Goal: Transaction & Acquisition: Book appointment/travel/reservation

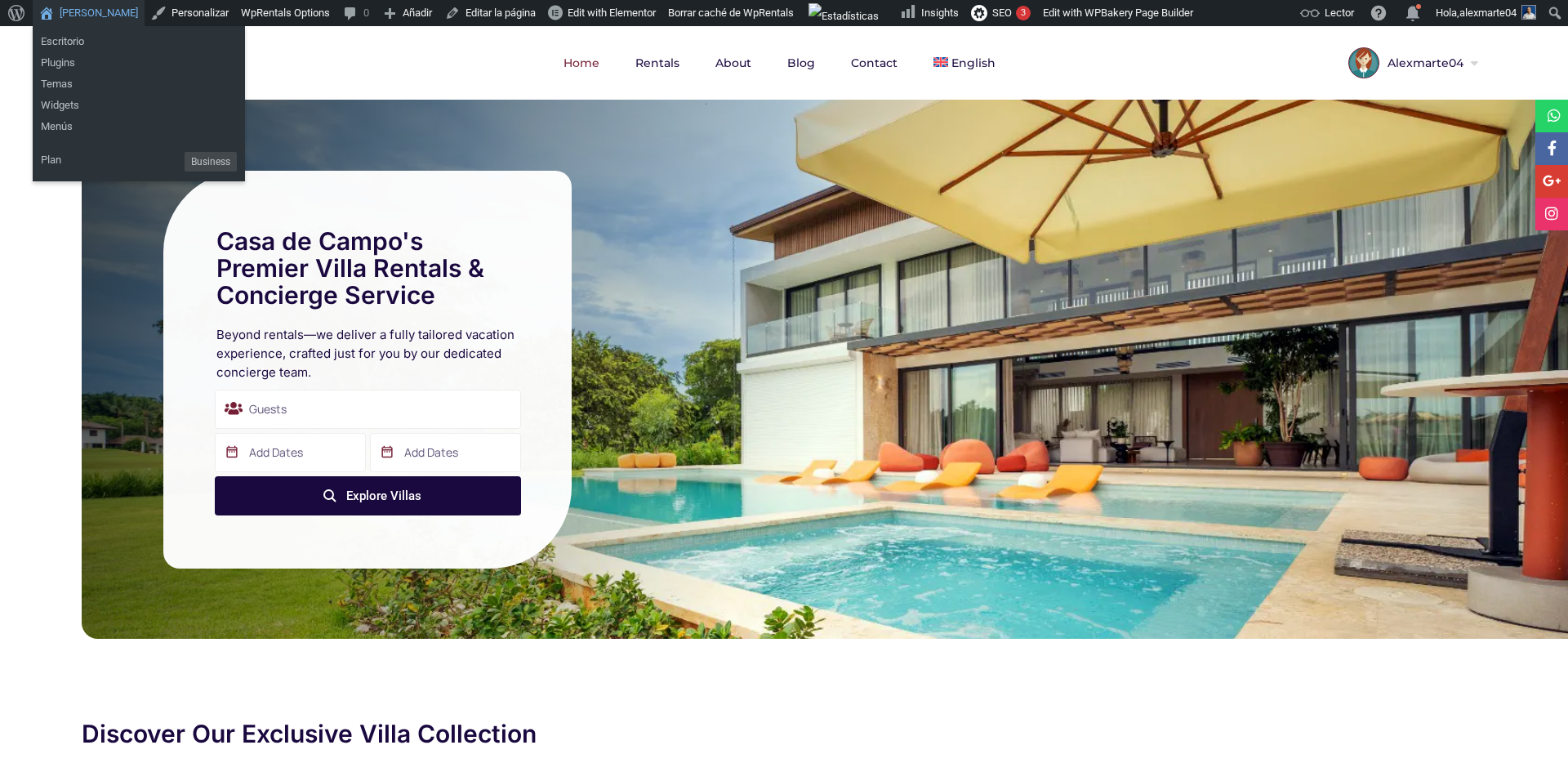
click at [89, 15] on link "[PERSON_NAME]" at bounding box center [89, 13] width 112 height 26
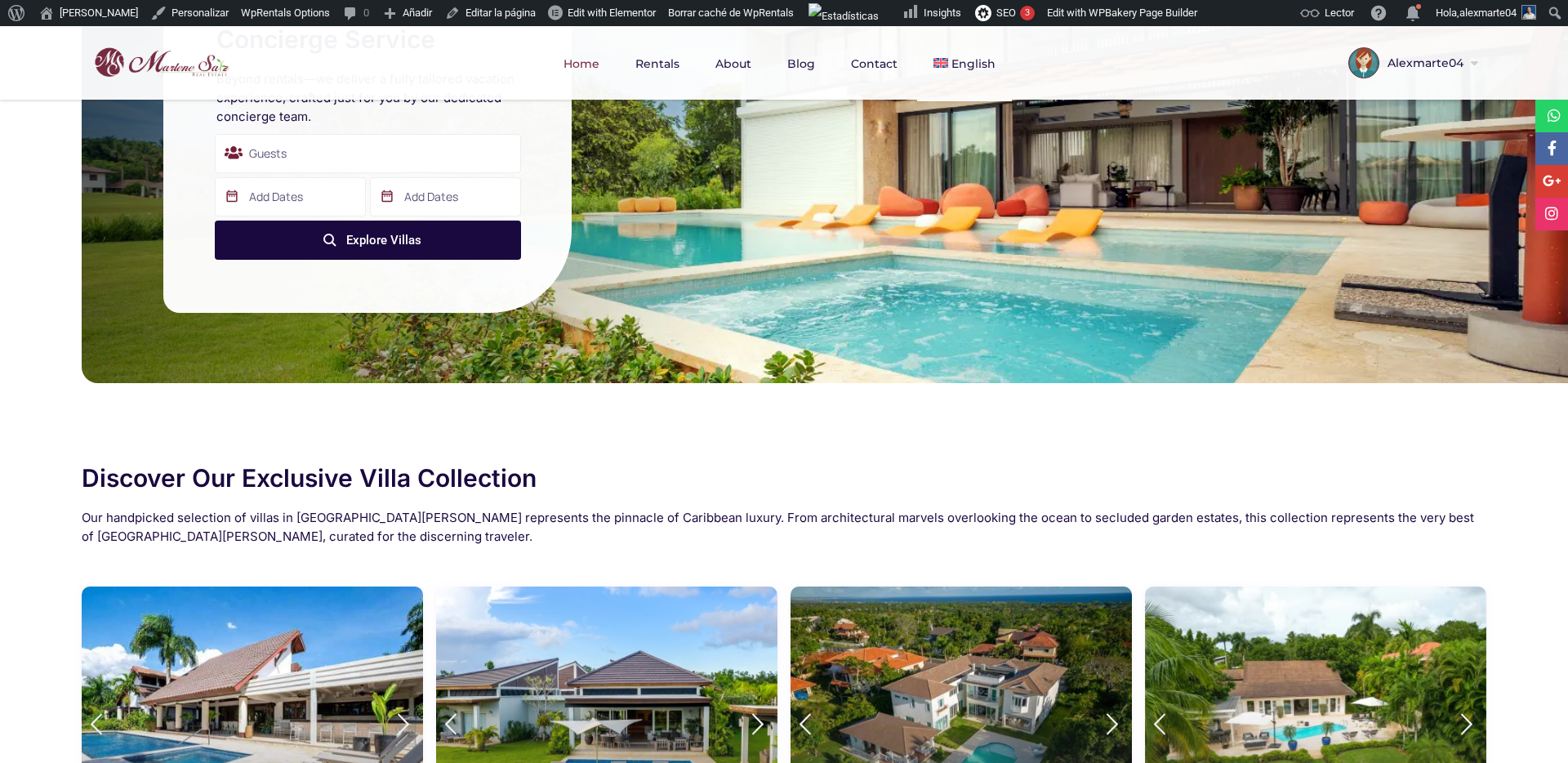
scroll to position [894, 0]
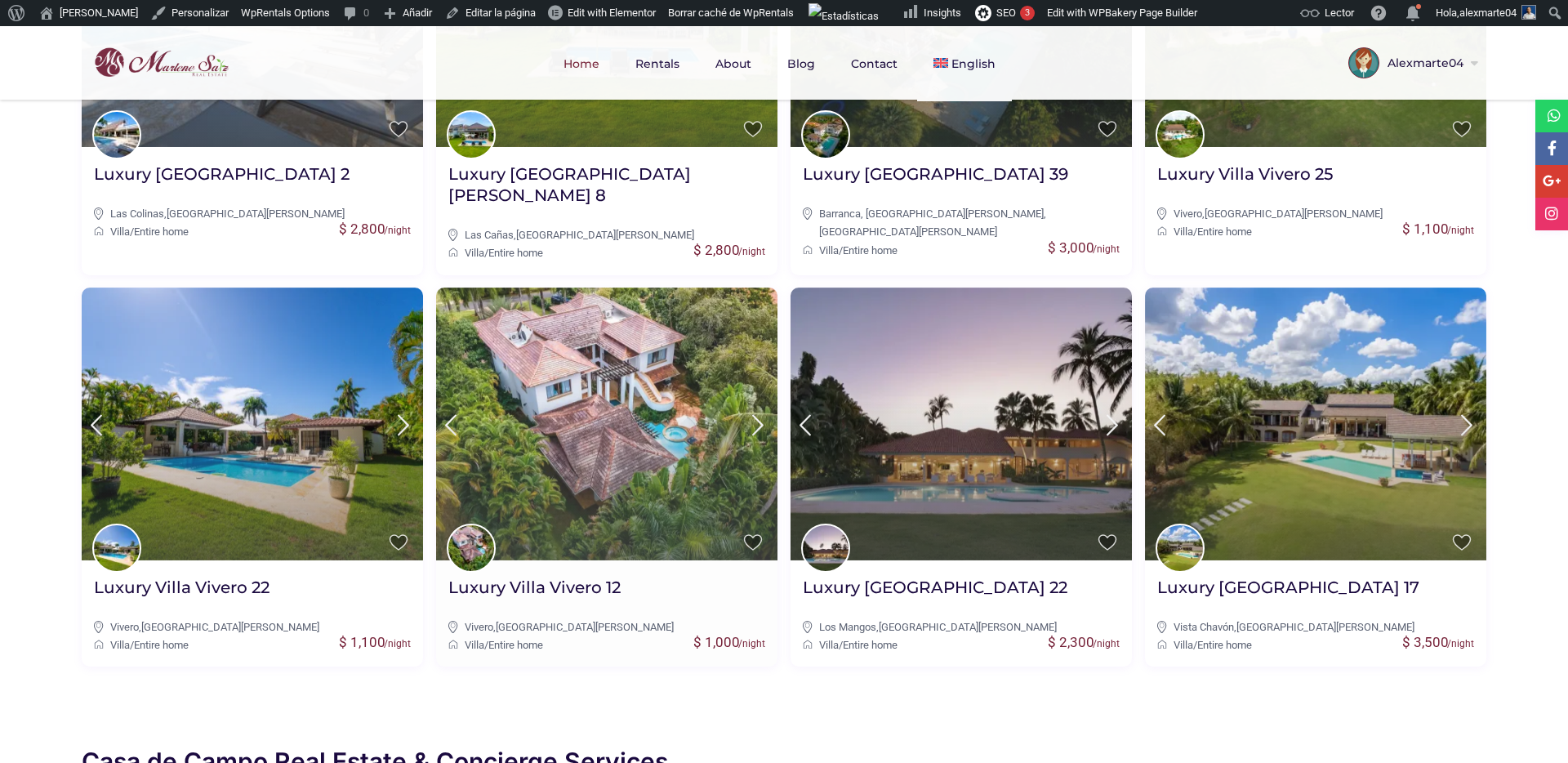
click at [527, 392] on img at bounding box center [607, 423] width 342 height 273
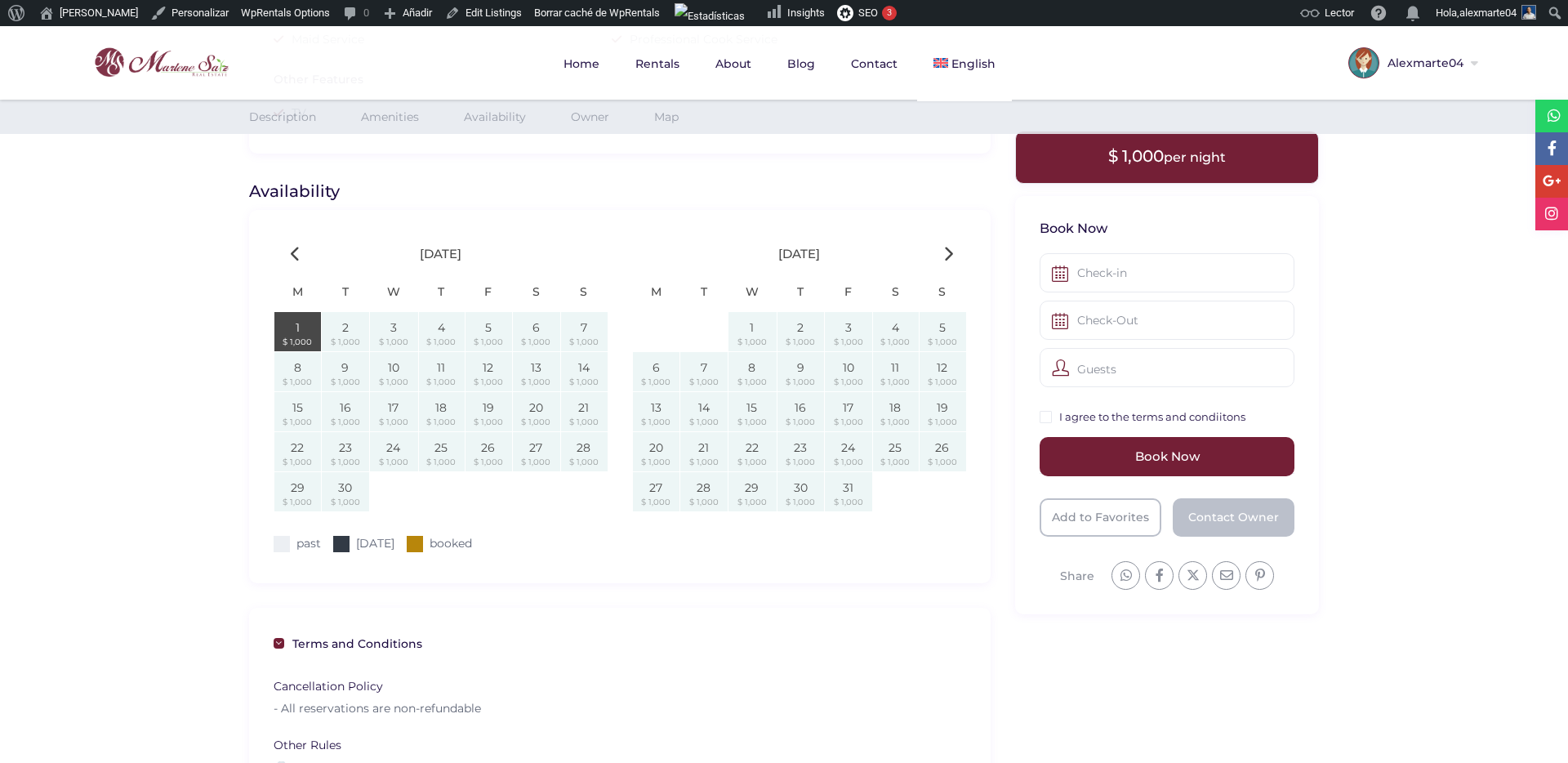
scroll to position [1733, 0]
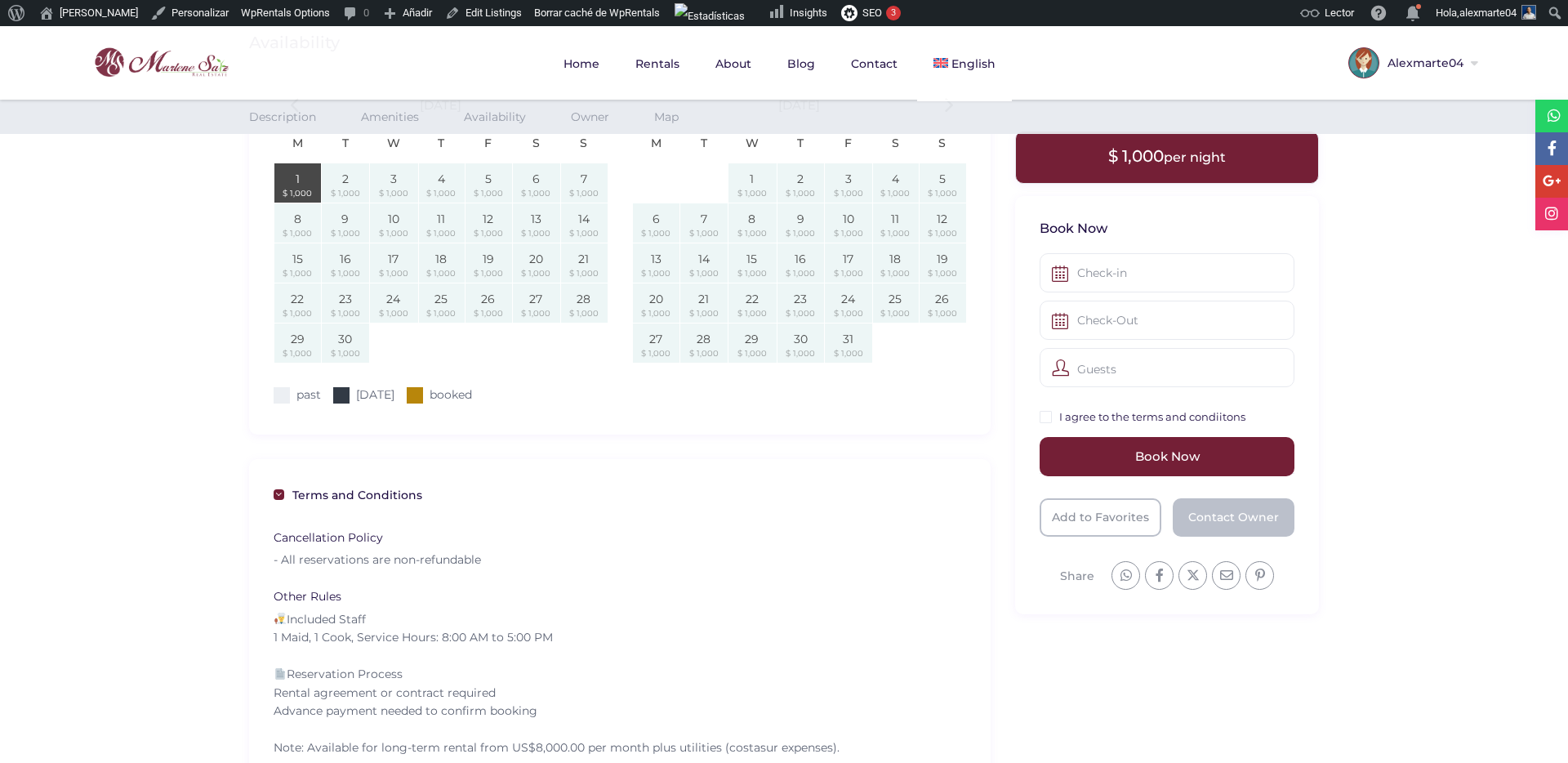
click at [428, 265] on div "$ 1,000" at bounding box center [441, 274] width 47 height 18
click at [409, 270] on div "$ 1,000" at bounding box center [393, 274] width 49 height 18
click at [397, 270] on div "$ 1,000" at bounding box center [393, 274] width 49 height 18
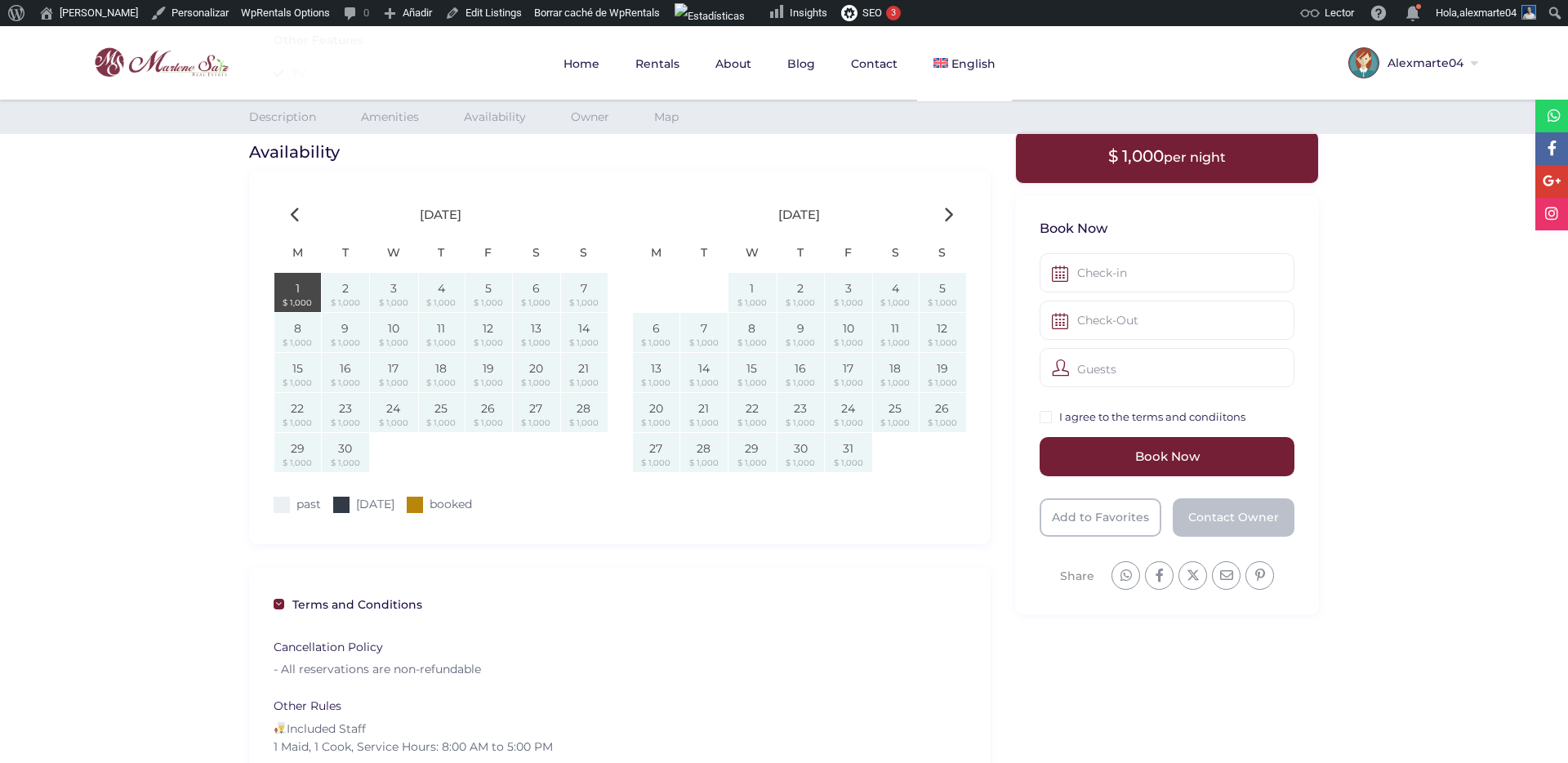
scroll to position [1613, 0]
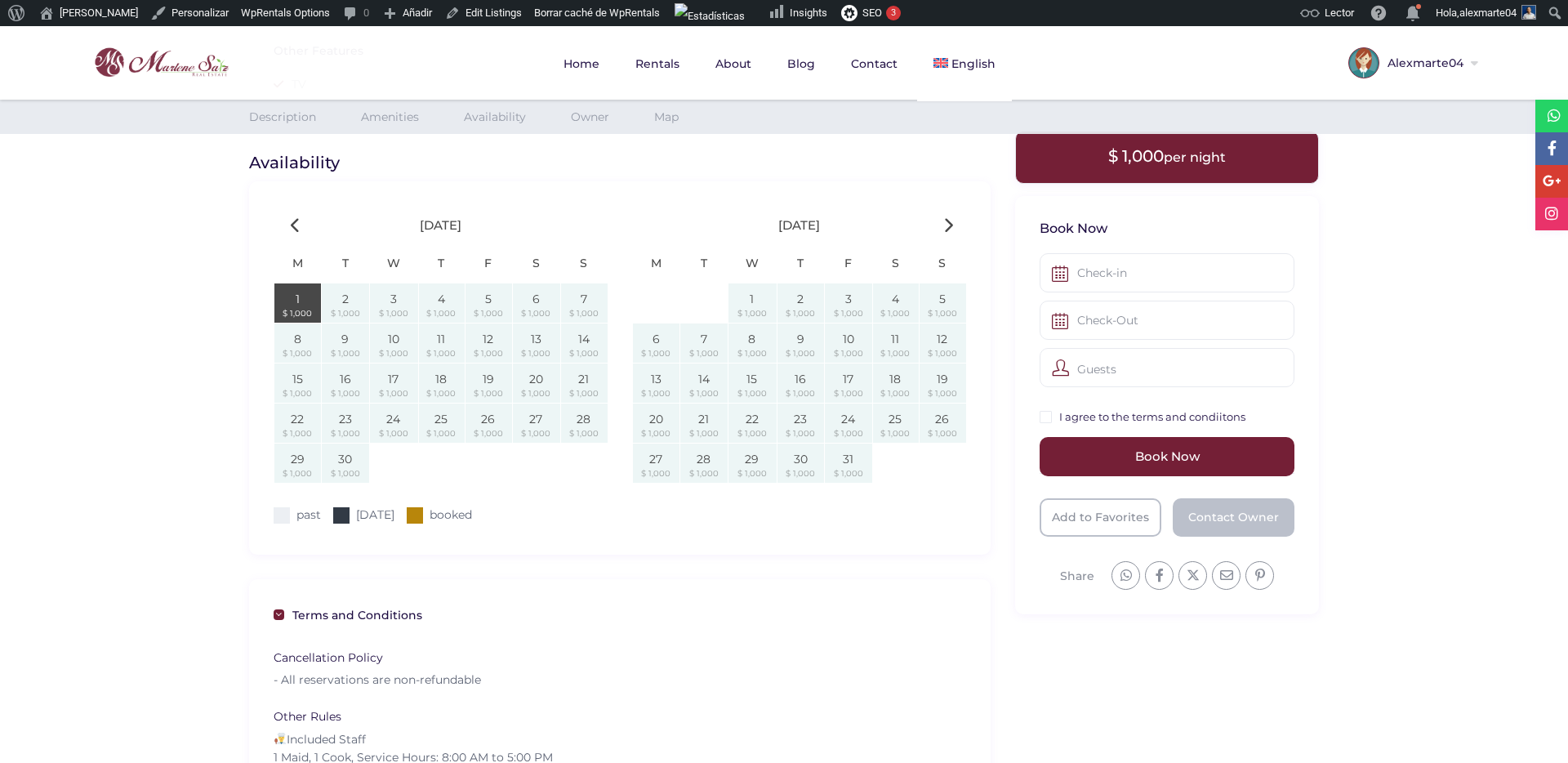
click at [344, 424] on div "$ 1,000" at bounding box center [344, 433] width 47 height 18
click at [321, 419] on td "23 $ 1,000" at bounding box center [344, 422] width 47 height 40
click at [496, 278] on th "F" at bounding box center [487, 264] width 47 height 38
click at [959, 236] on div at bounding box center [952, 229] width 19 height 25
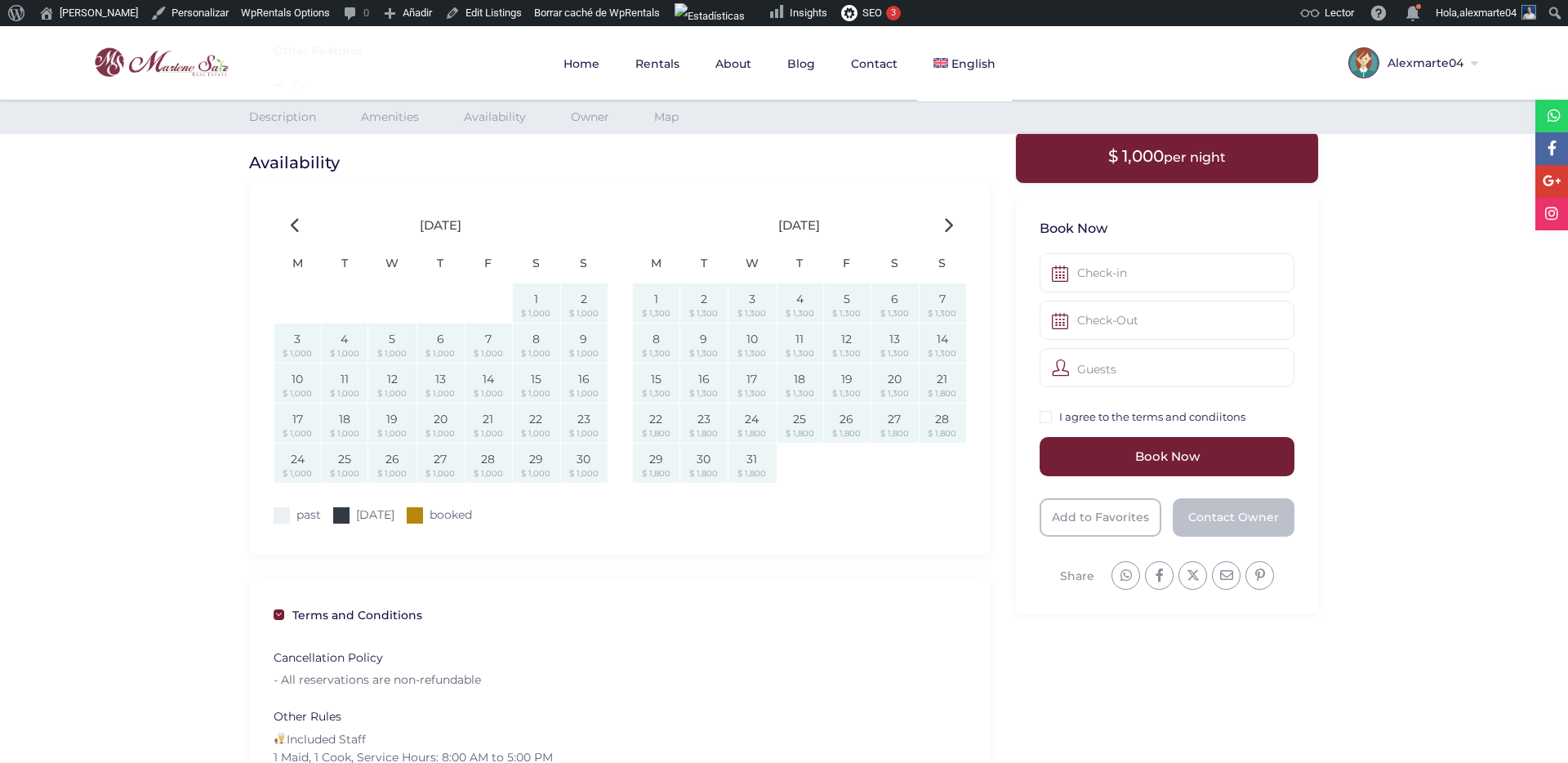
click at [959, 236] on div at bounding box center [952, 229] width 19 height 25
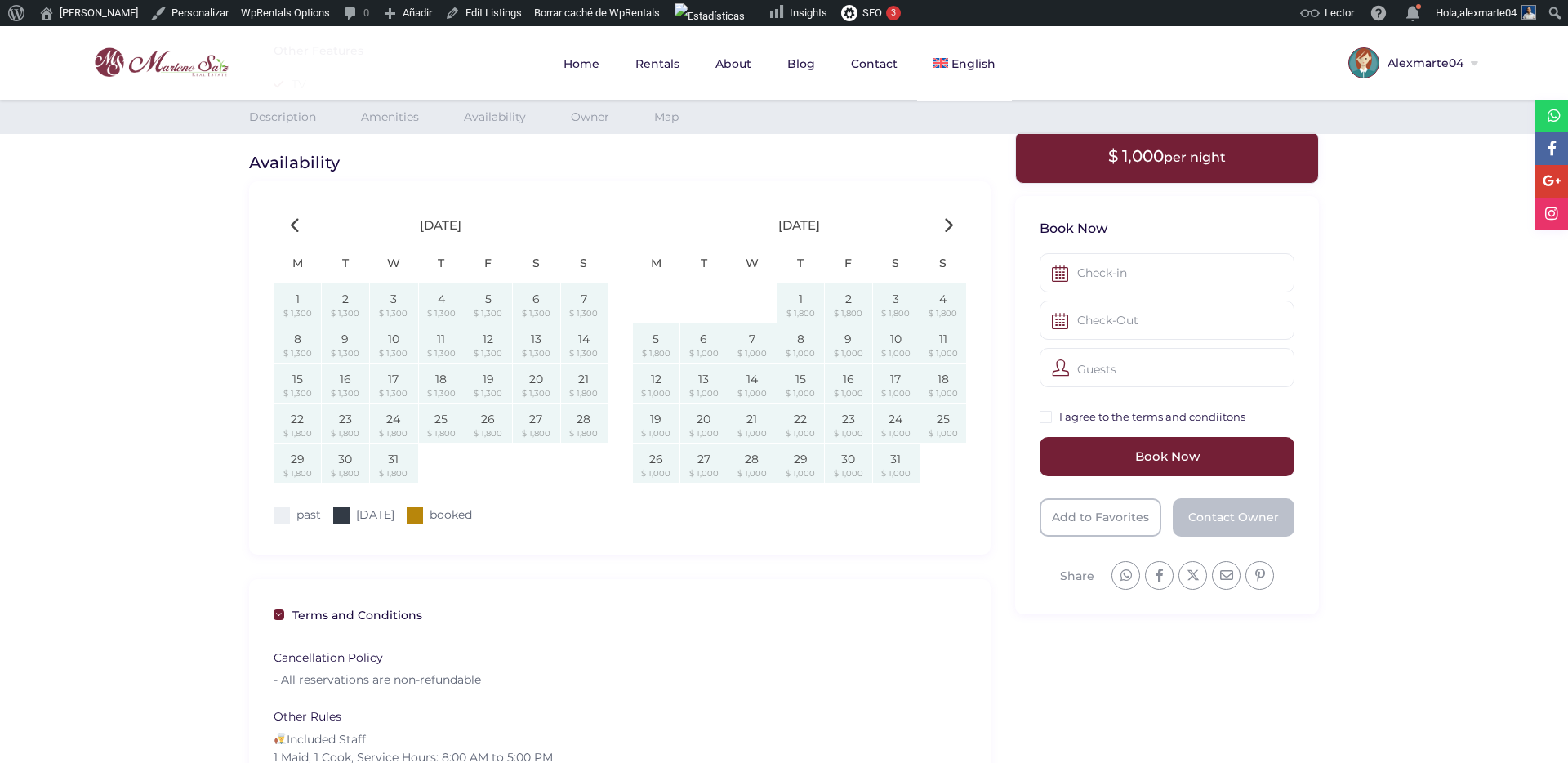
click at [477, 433] on div "$ 1,800" at bounding box center [487, 433] width 47 height 18
click at [468, 392] on div "$ 1,300" at bounding box center [487, 393] width 47 height 18
click at [311, 314] on div "$ 1,300" at bounding box center [297, 314] width 47 height 18
click at [334, 326] on td "9 $ 1,300" at bounding box center [344, 343] width 47 height 40
click at [332, 370] on td "16 $ 1,300" at bounding box center [344, 382] width 47 height 40
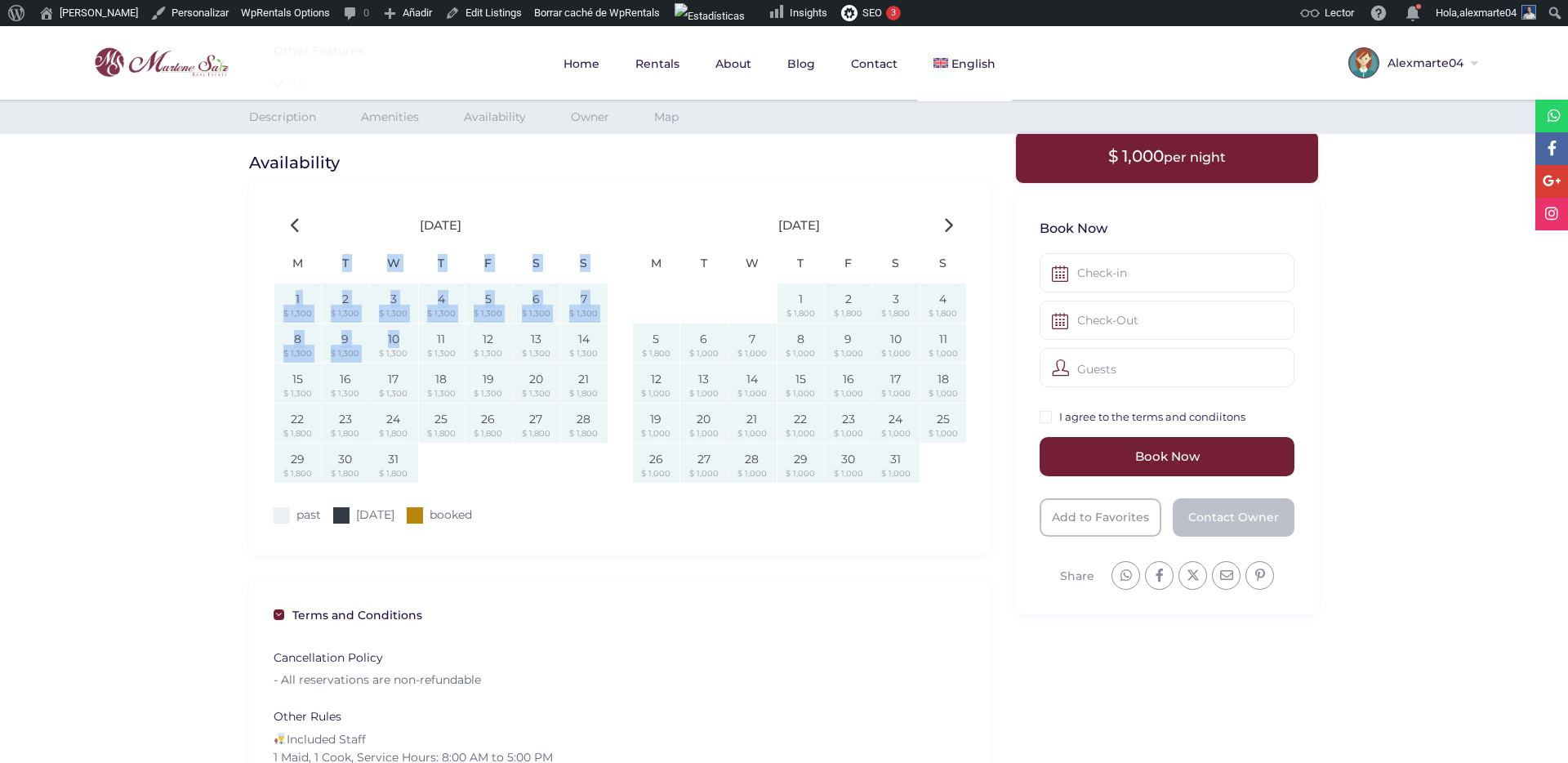
drag, startPoint x: 289, startPoint y: 276, endPoint x: 409, endPoint y: 334, distance: 133.3
click at [409, 334] on table "M T W T F S S 1 $ 1,300 2 $ 1,300 3 $ 1,300 4 $ 1,300 5 $ 1,300 6 $ 1,300 7 $ 1…" at bounding box center [440, 364] width 359 height 238
click at [418, 391] on div "$ 1,300" at bounding box center [441, 393] width 47 height 18
click at [449, 375] on td "18 $ 1,300" at bounding box center [441, 382] width 47 height 40
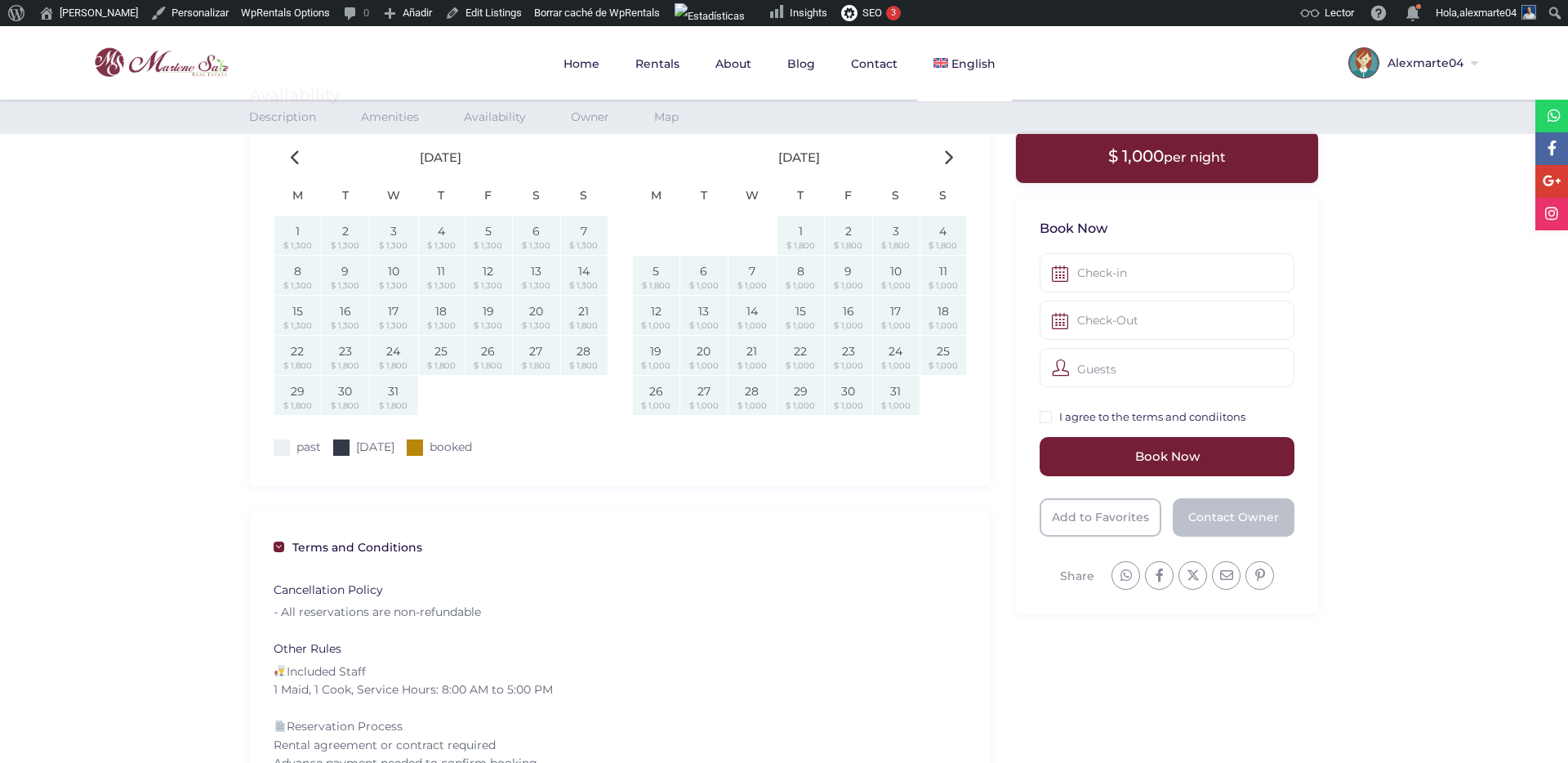
scroll to position [1698, 0]
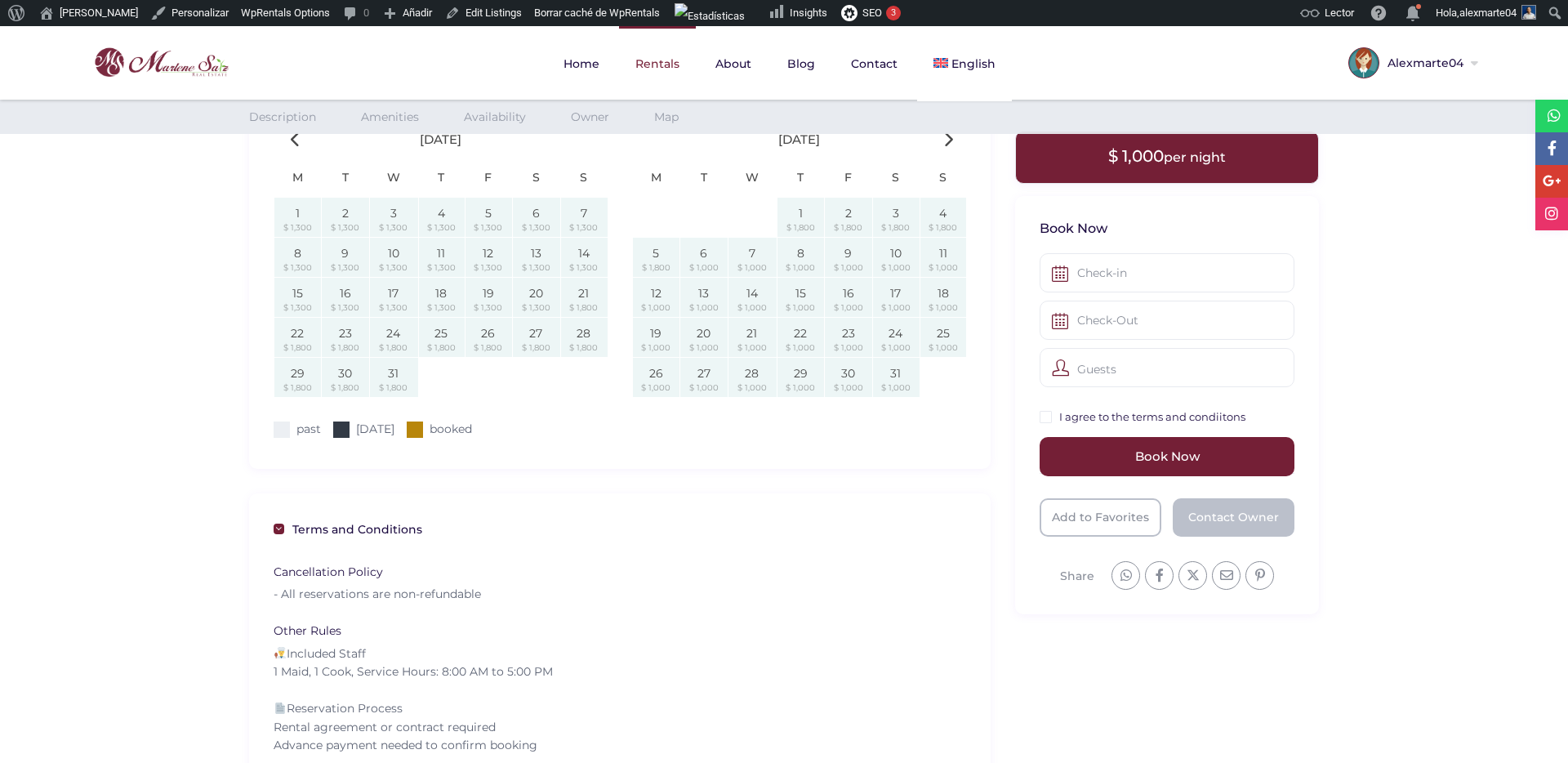
click at [670, 65] on link "Rentals" at bounding box center [657, 63] width 77 height 75
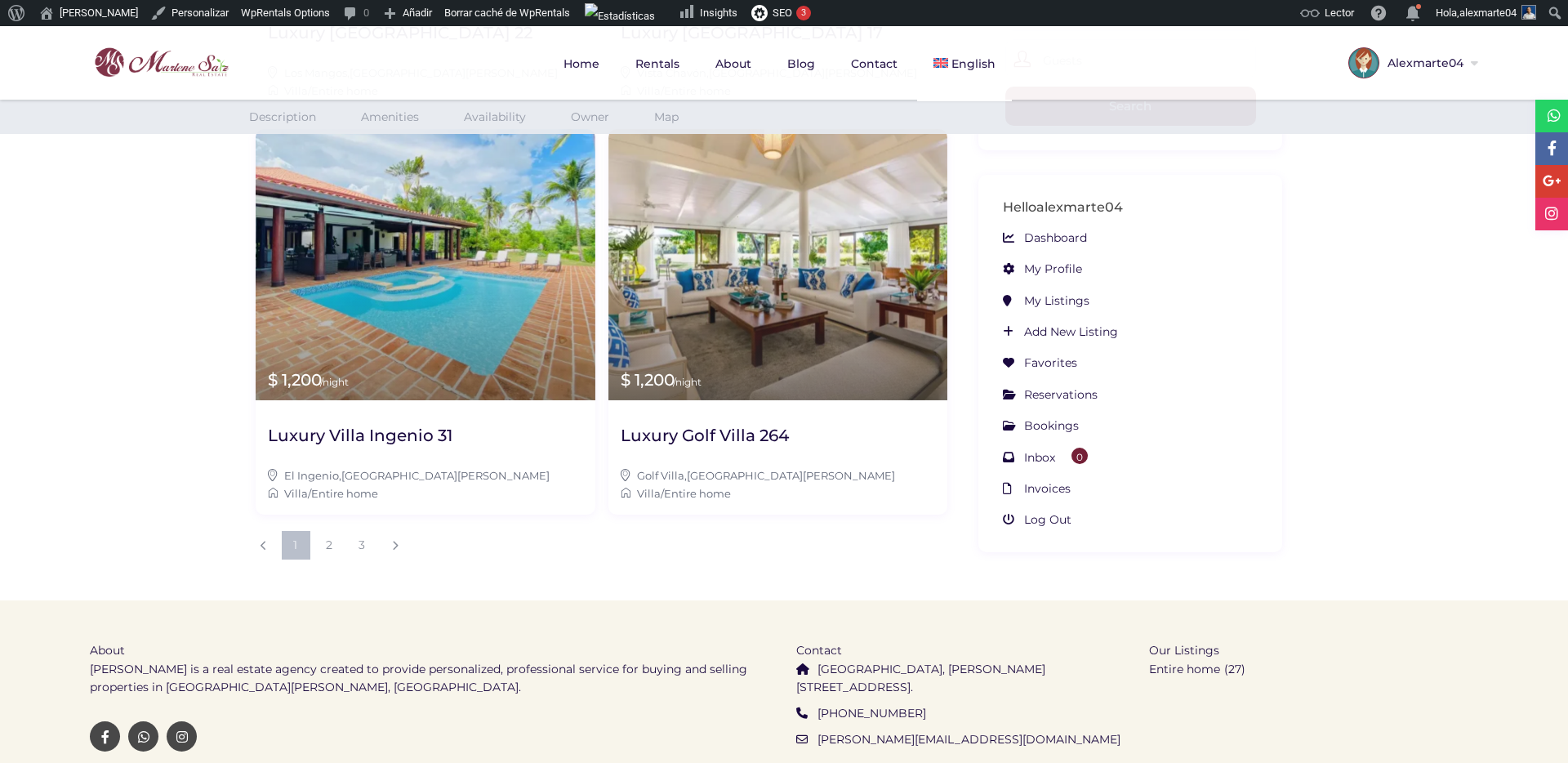
scroll to position [1717, 0]
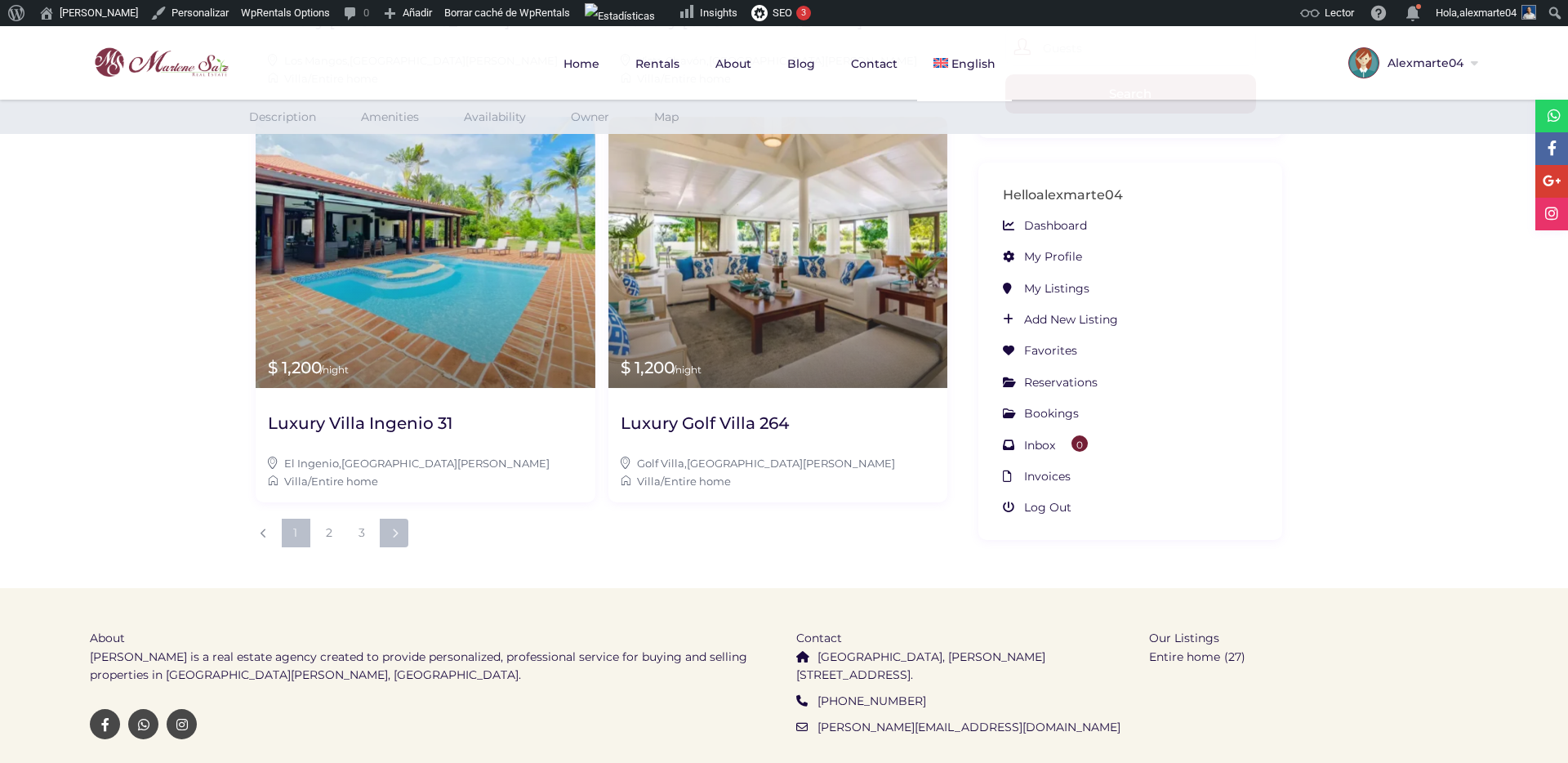
click at [389, 518] on link at bounding box center [393, 532] width 29 height 29
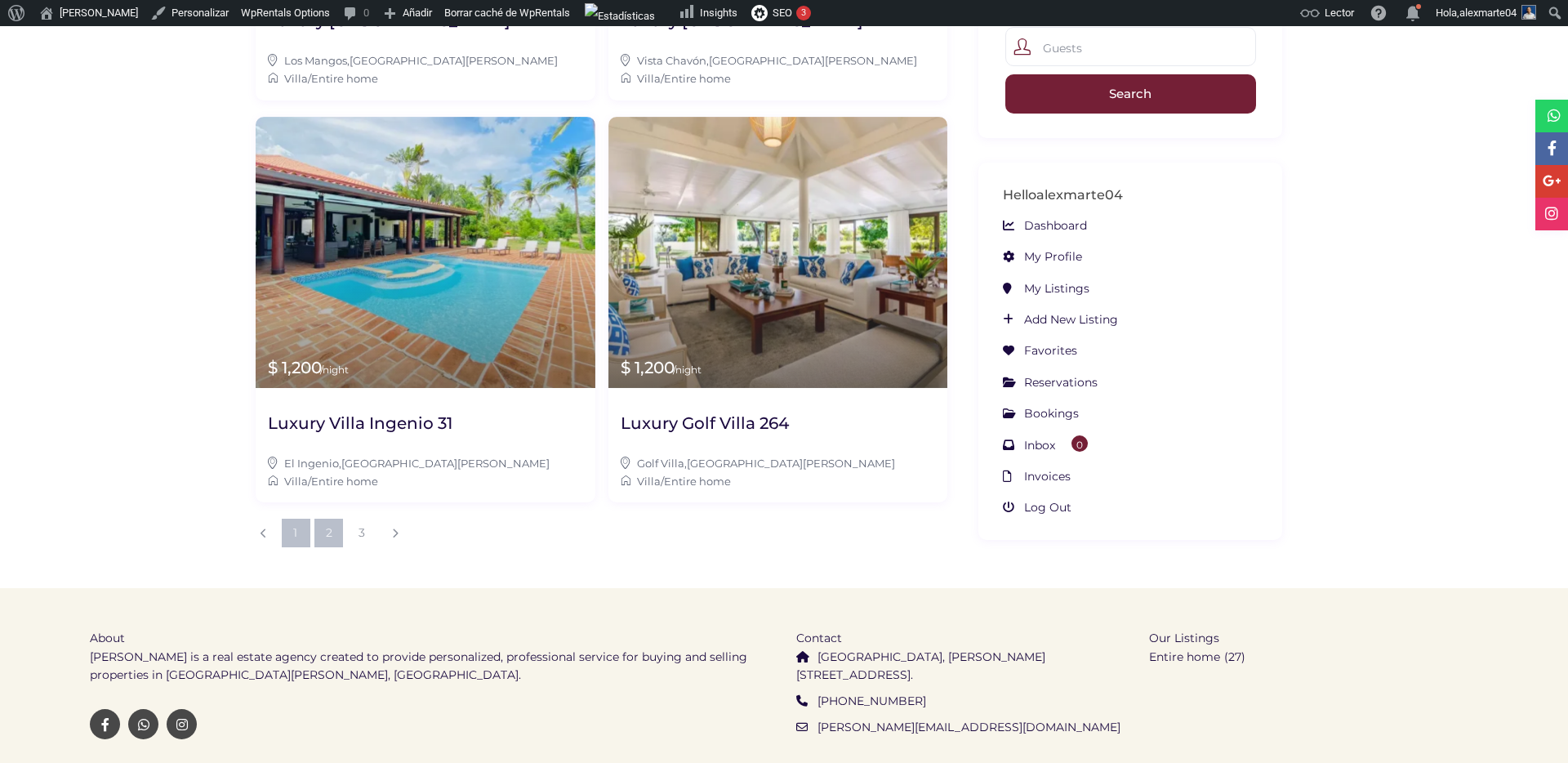
click at [325, 518] on link "2" at bounding box center [329, 532] width 29 height 29
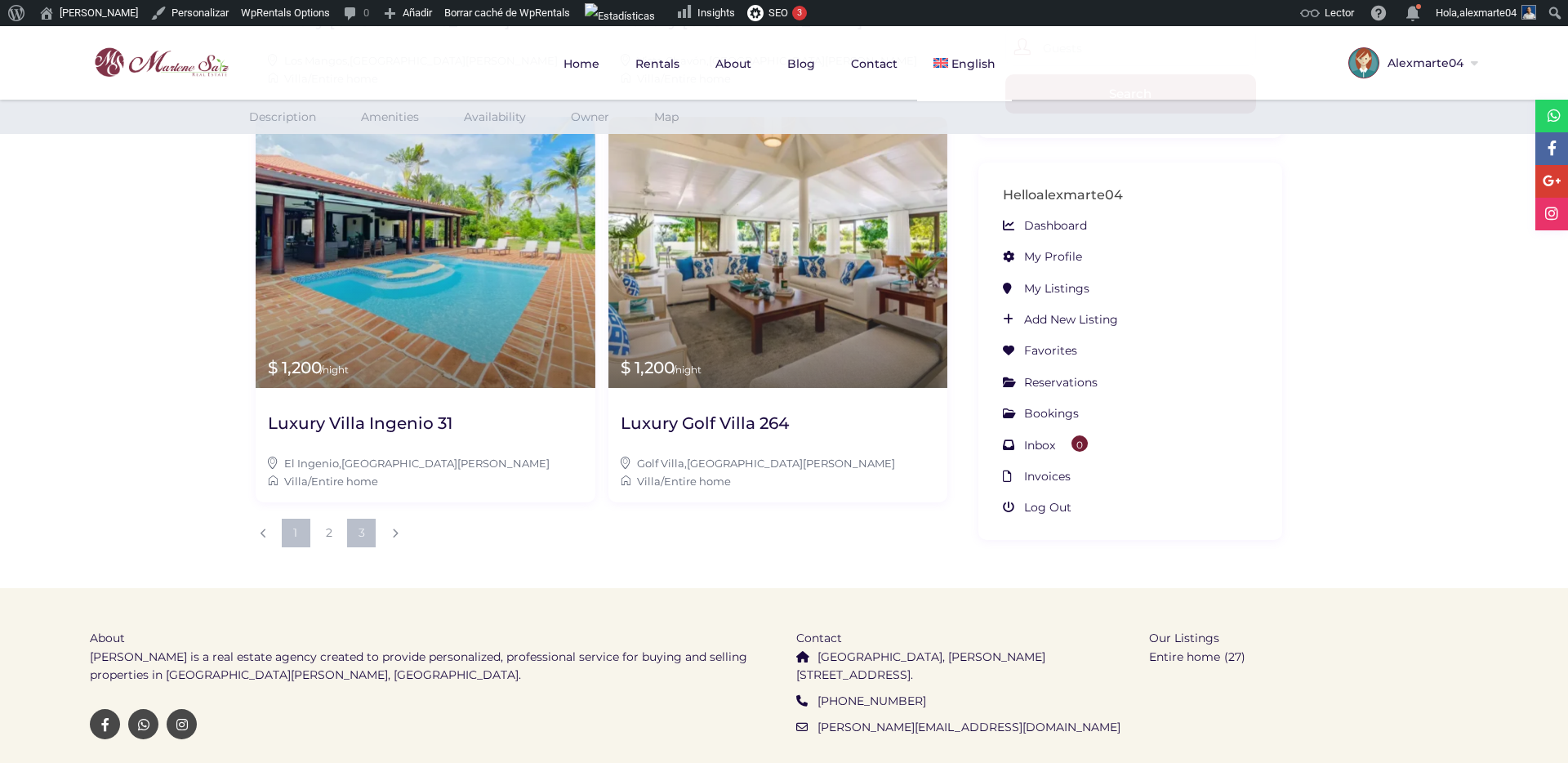
click at [358, 518] on link "3" at bounding box center [361, 532] width 29 height 29
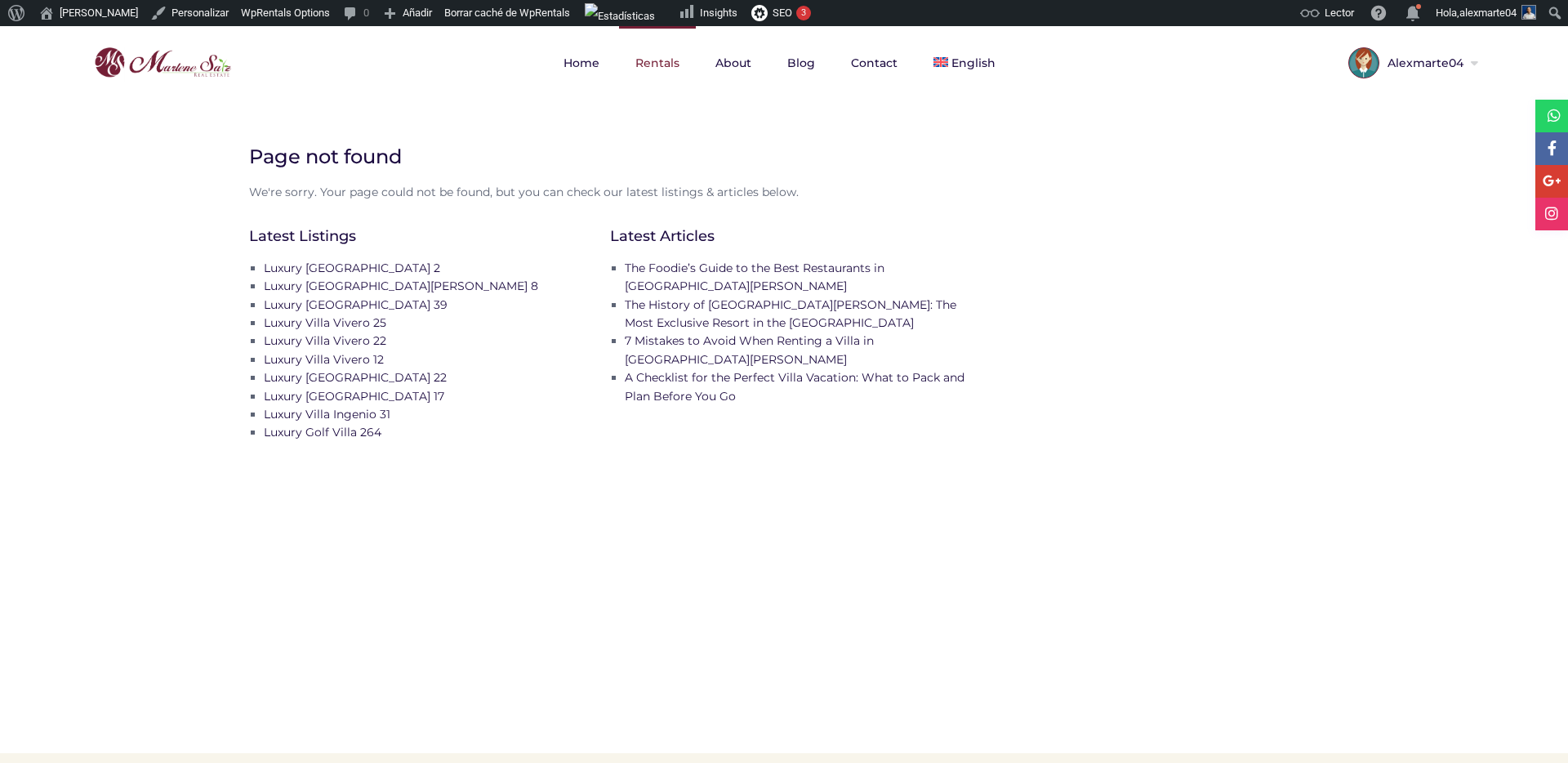
click at [661, 56] on link "Rentals" at bounding box center [657, 63] width 77 height 74
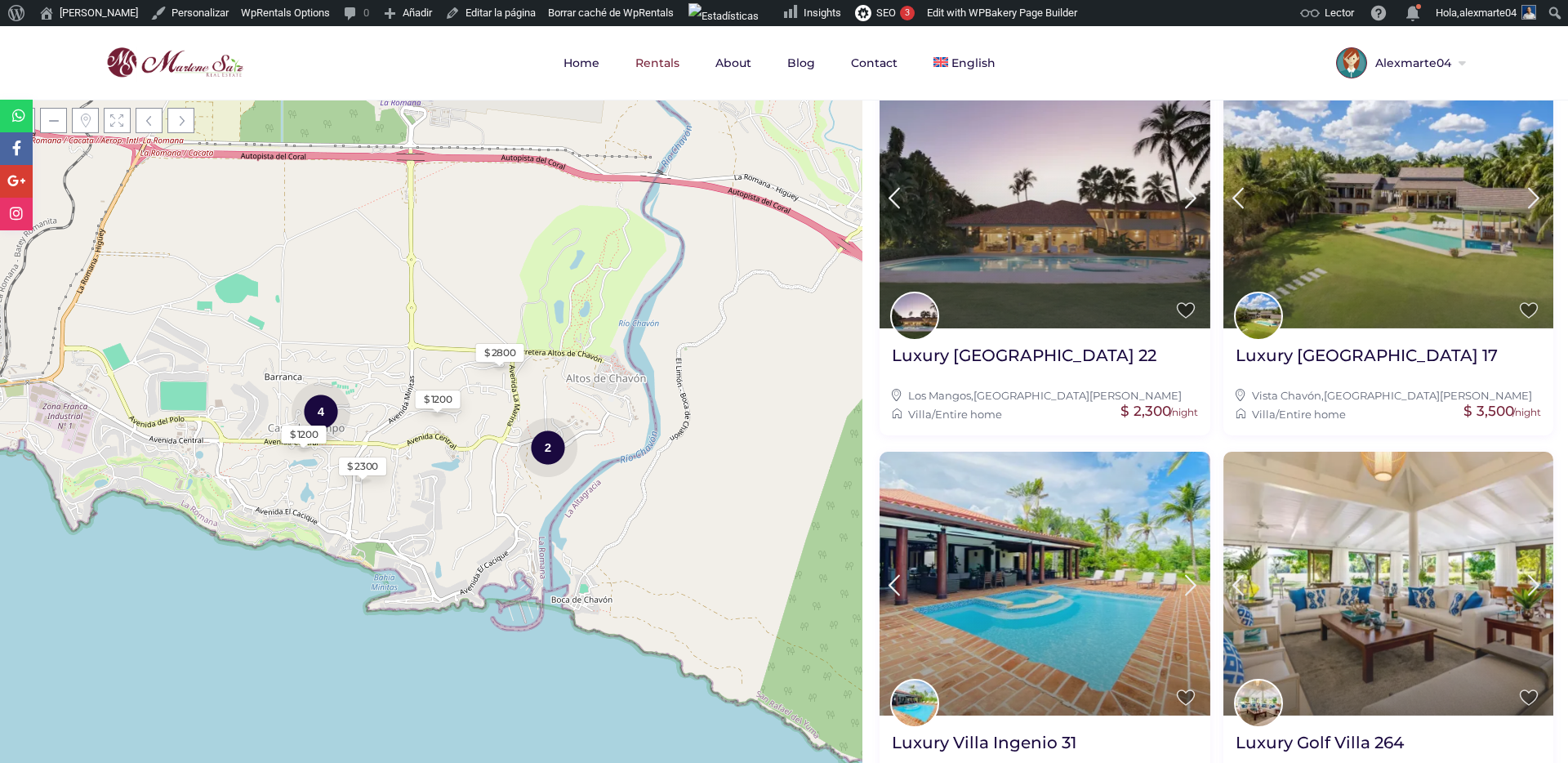
scroll to position [1560, 0]
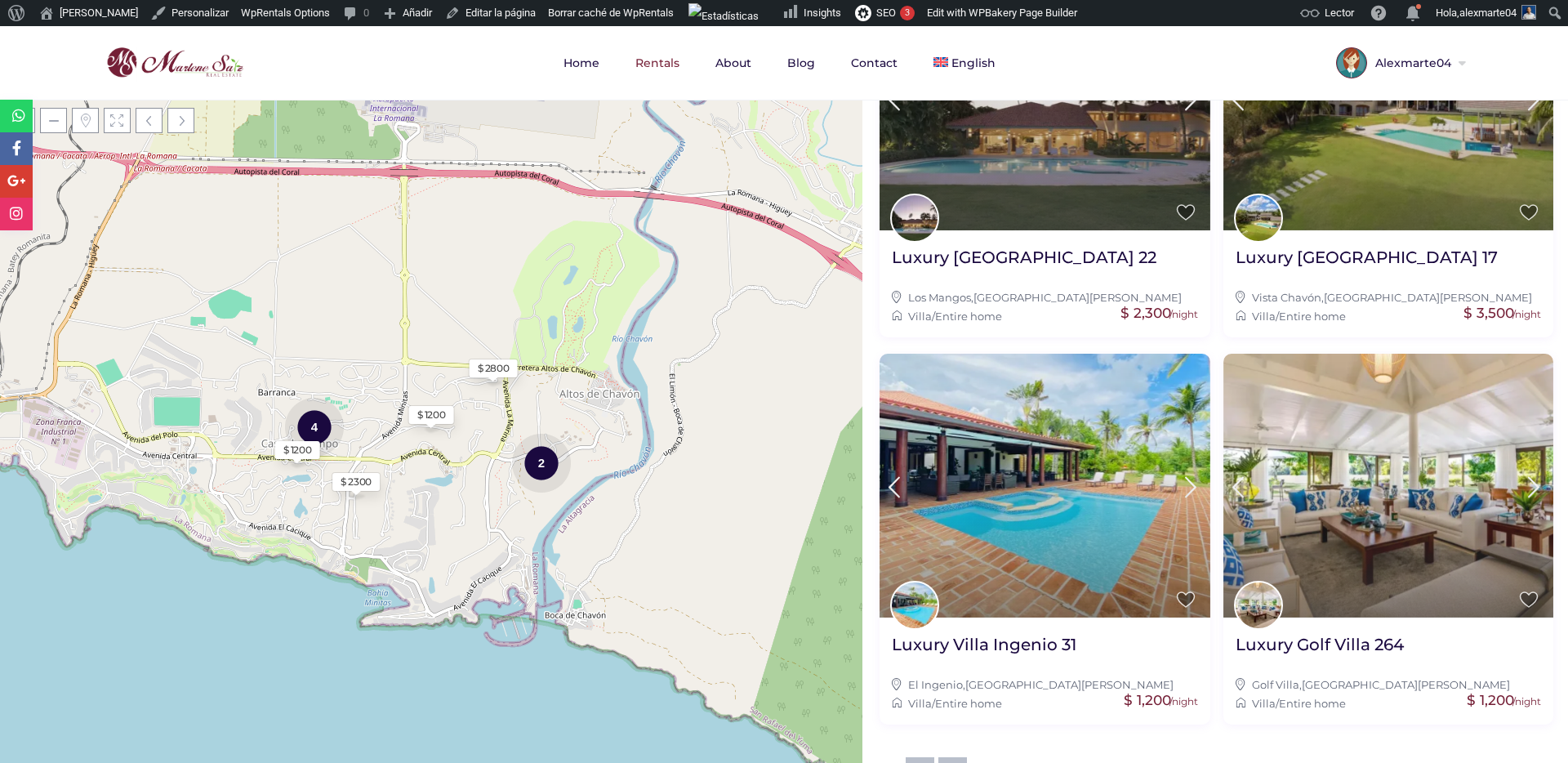
click at [955, 757] on link "2" at bounding box center [952, 771] width 29 height 29
click at [952, 757] on link "2" at bounding box center [952, 771] width 29 height 29
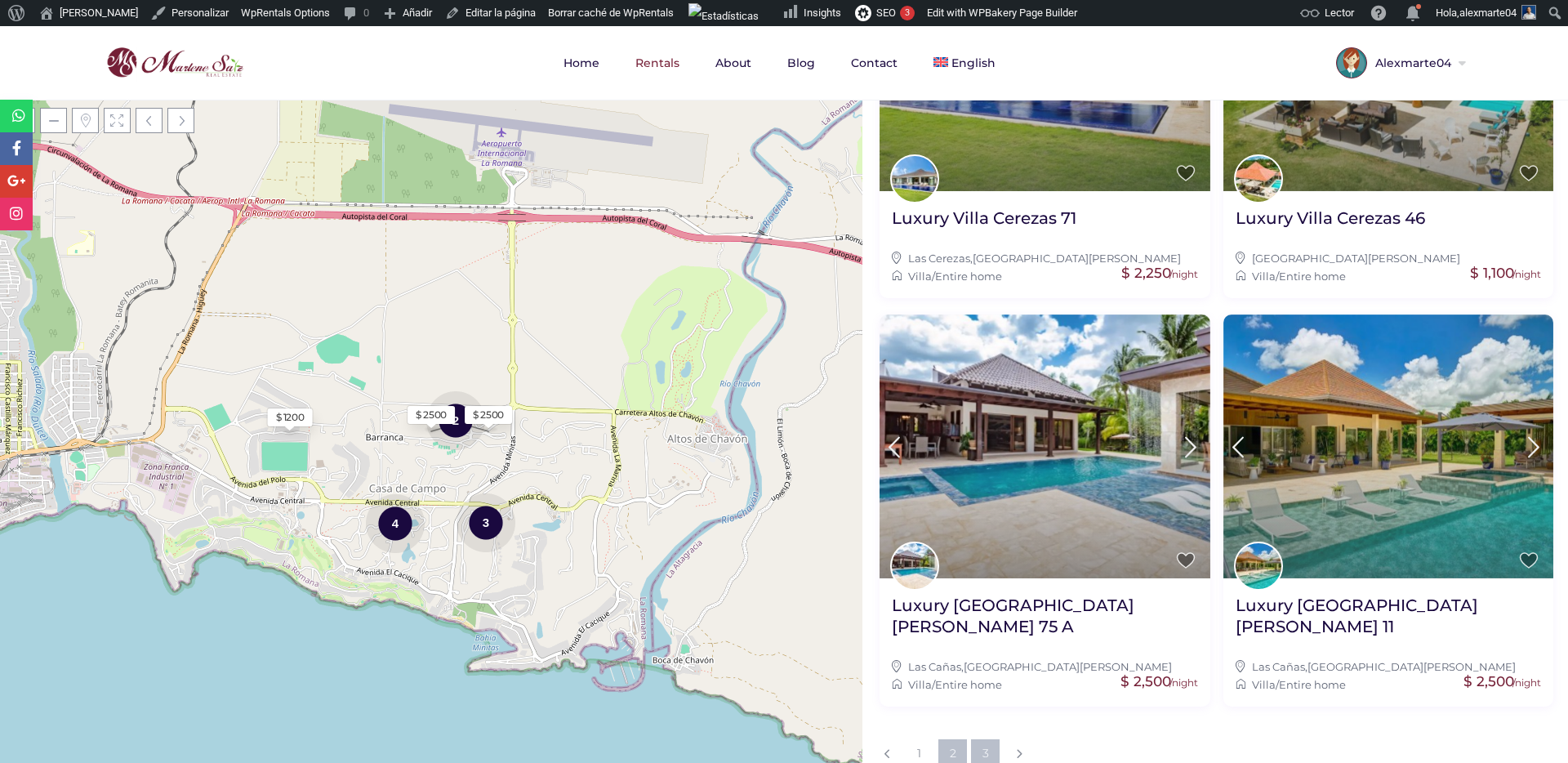
click at [978, 739] on link "3" at bounding box center [985, 753] width 29 height 29
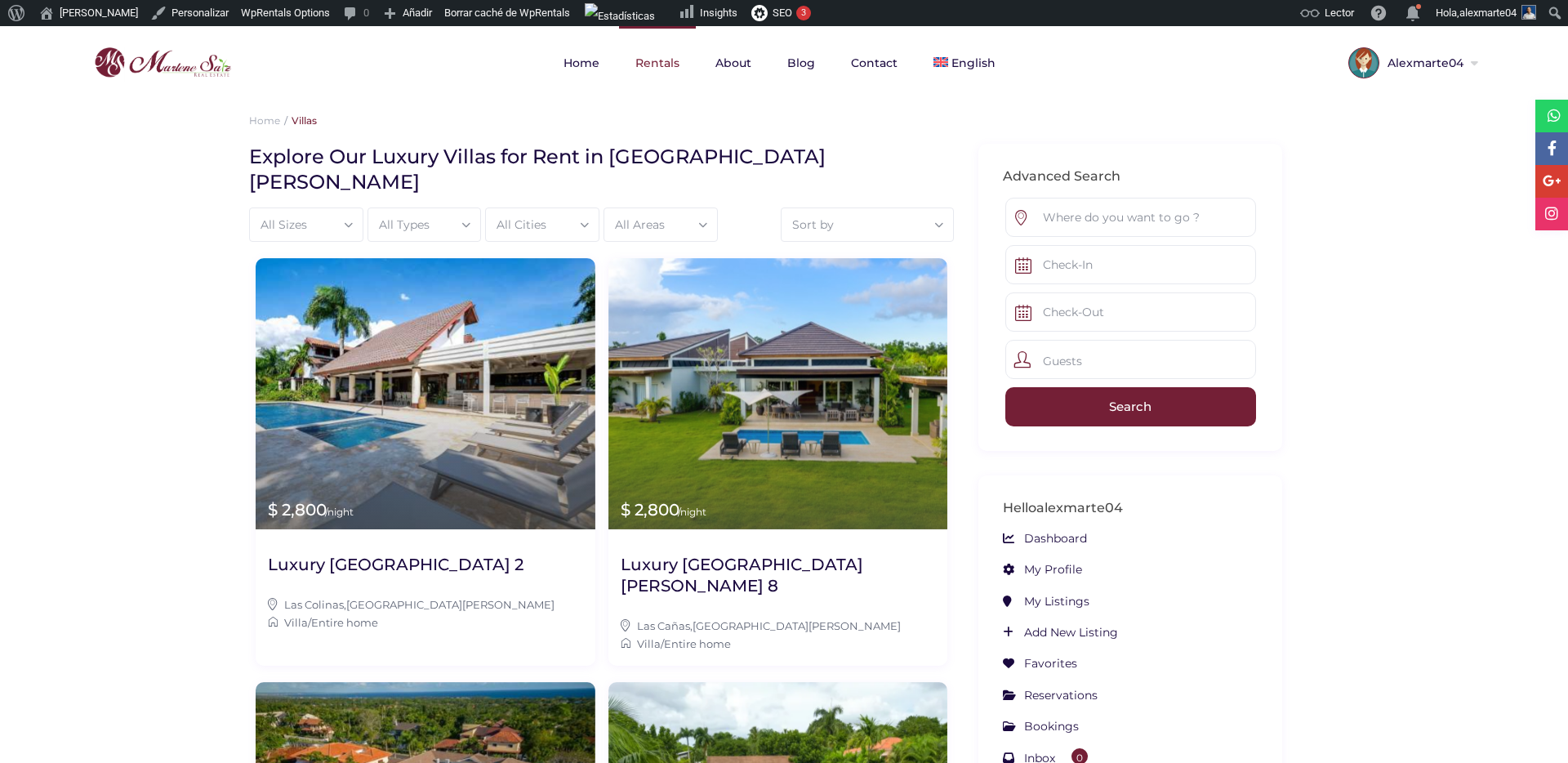
click at [638, 51] on link "Rentals" at bounding box center [657, 63] width 77 height 74
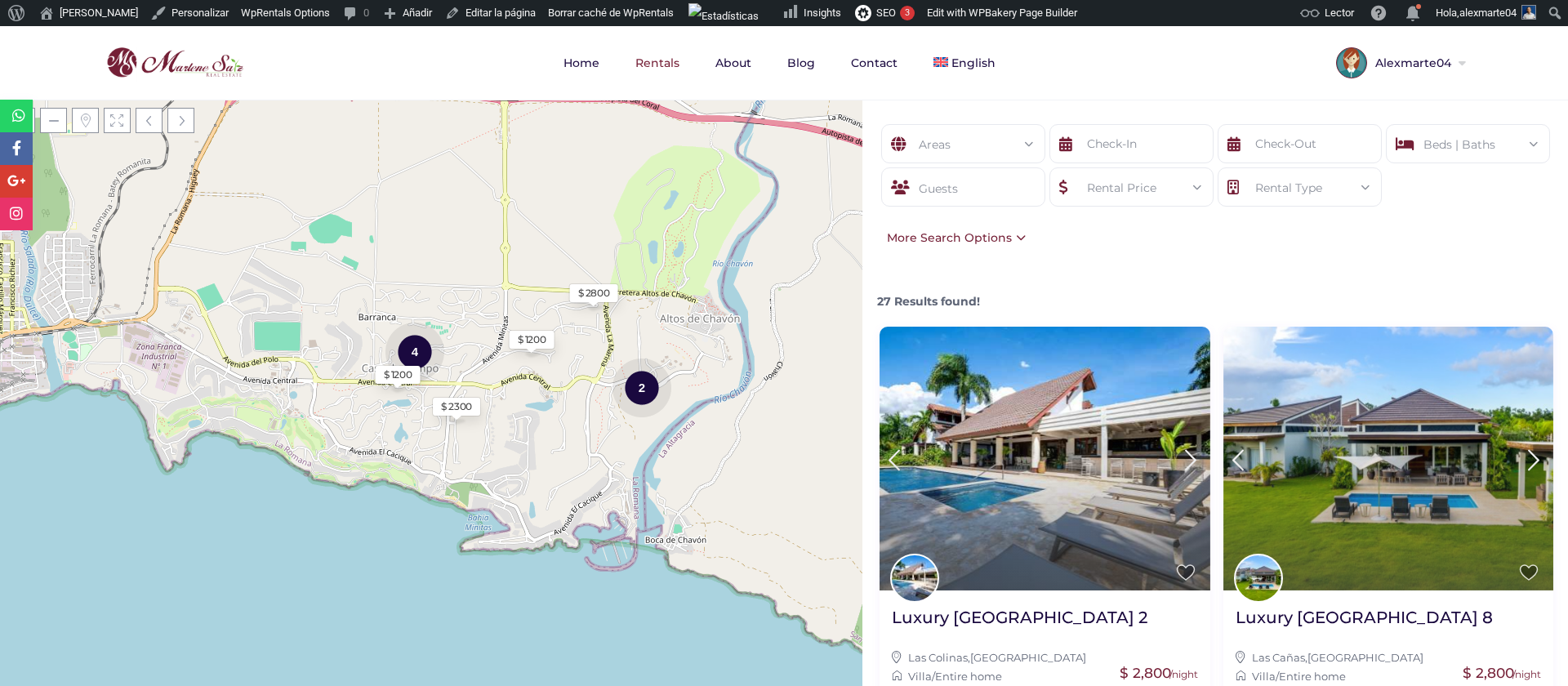
click at [1176, 184] on div "Rental Price" at bounding box center [1132, 187] width 138 height 39
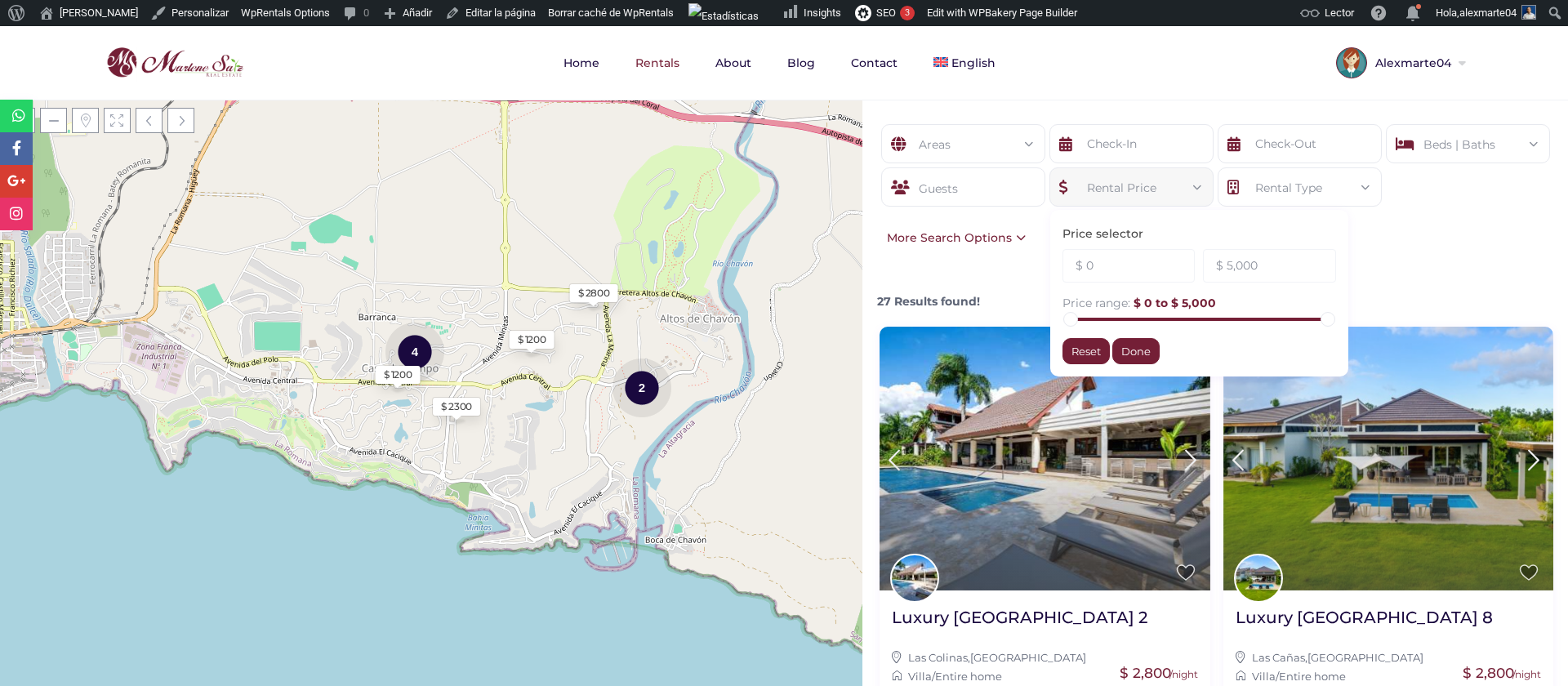
click at [1413, 240] on div "Areas All Areas [GEOGRAPHIC_DATA], [GEOGRAPHIC_DATA] (1) [GEOGRAPHIC_DATA] (24)…" at bounding box center [1214, 186] width 705 height 172
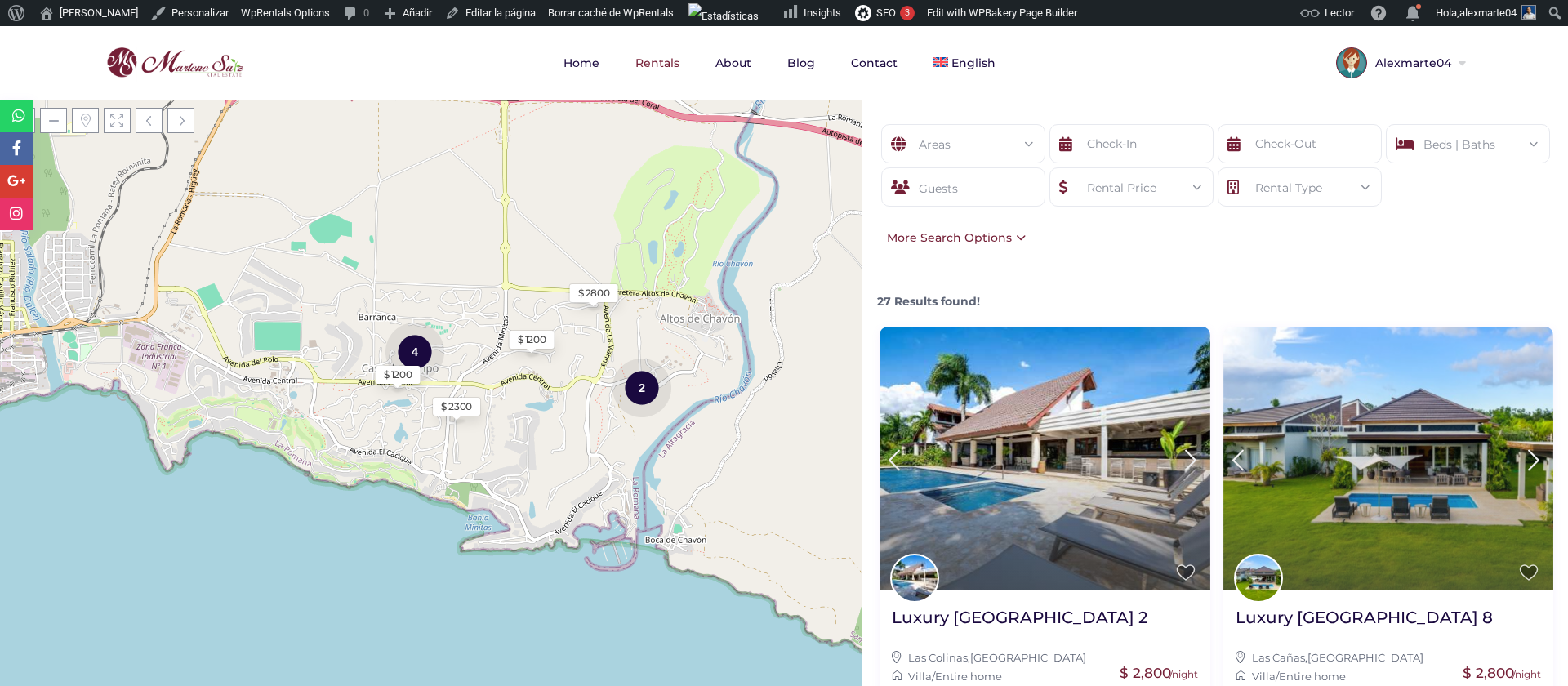
click at [985, 242] on div "More Search Options" at bounding box center [952, 238] width 147 height 18
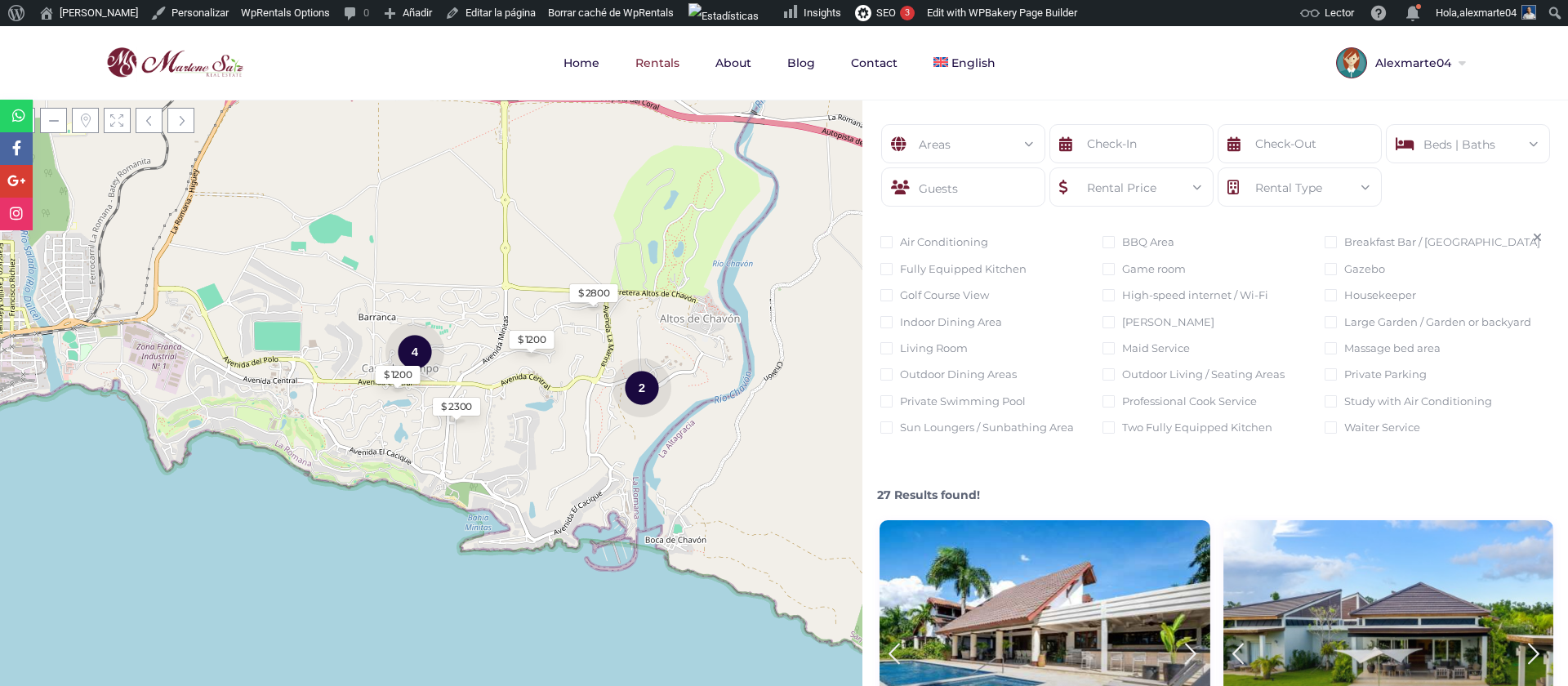
click at [1443, 192] on form "Areas All Areas [GEOGRAPHIC_DATA], [GEOGRAPHIC_DATA] (1) [GEOGRAPHIC_DATA] (24)…" at bounding box center [1215, 176] width 673 height 105
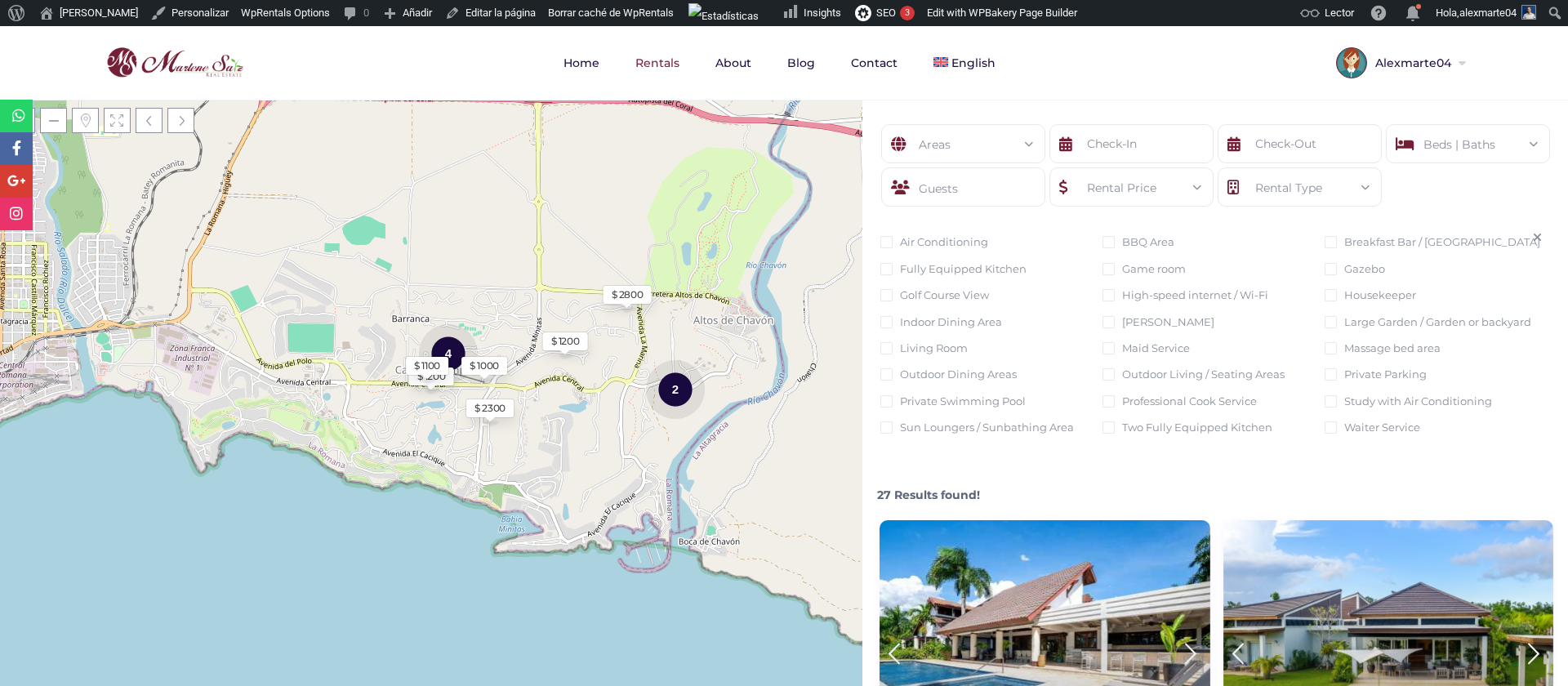
click at [1170, 97] on nav "Home Rentals About Blog Contact English" at bounding box center [783, 63] width 1429 height 74
